Goal: Transaction & Acquisition: Purchase product/service

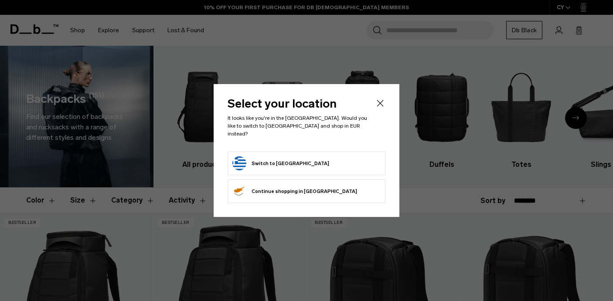
click at [380, 109] on icon "Close" at bounding box center [380, 103] width 10 height 10
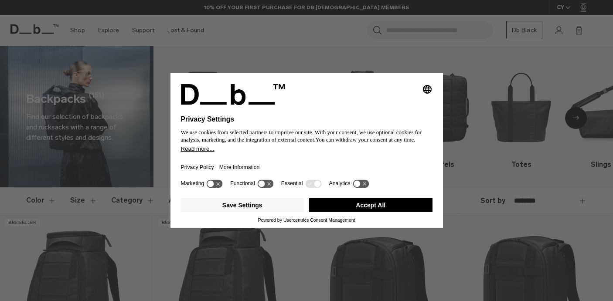
click at [478, 184] on div "Selecting an option will immediately change the language Privacy Settings We us…" at bounding box center [306, 150] width 613 height 301
click at [284, 212] on button "Save Settings" at bounding box center [242, 205] width 123 height 14
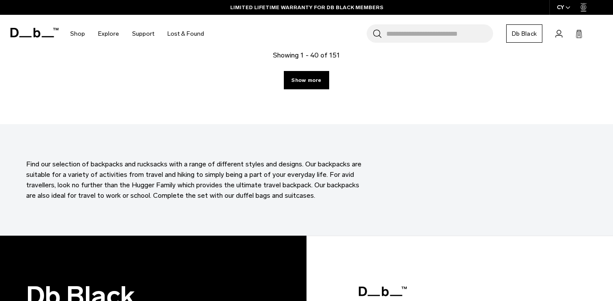
scroll to position [2533, 0]
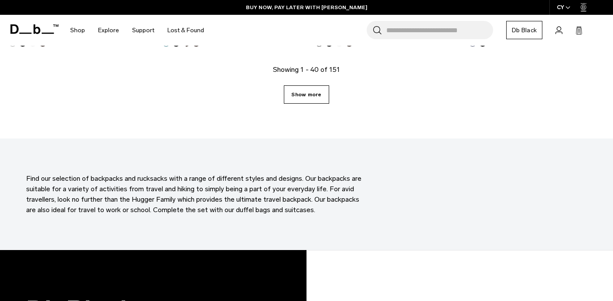
click at [320, 102] on link "Show more" at bounding box center [306, 94] width 45 height 18
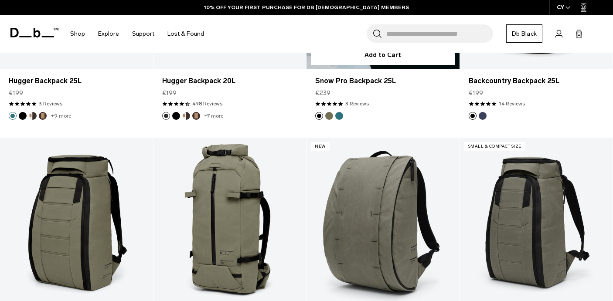
scroll to position [3457, 0]
